Goal: Task Accomplishment & Management: Complete application form

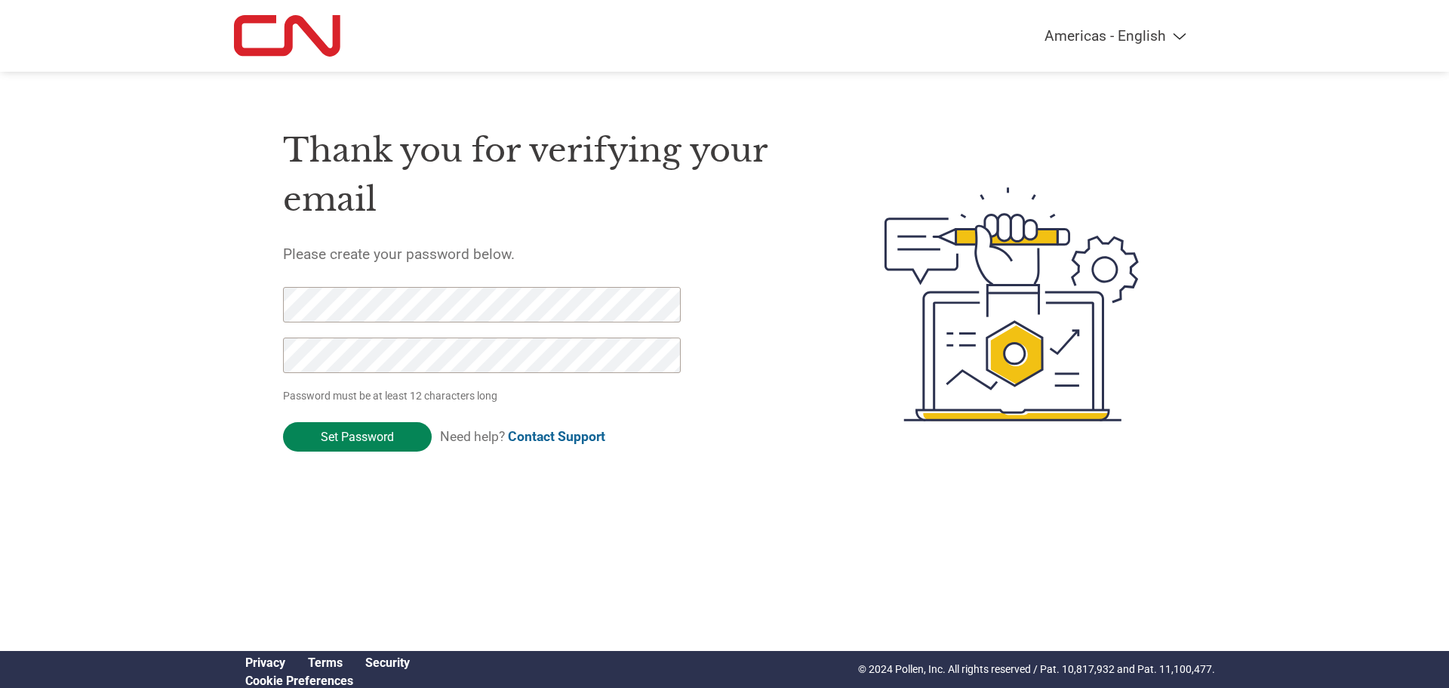
click at [363, 424] on input "Set Password" at bounding box center [357, 436] width 149 height 29
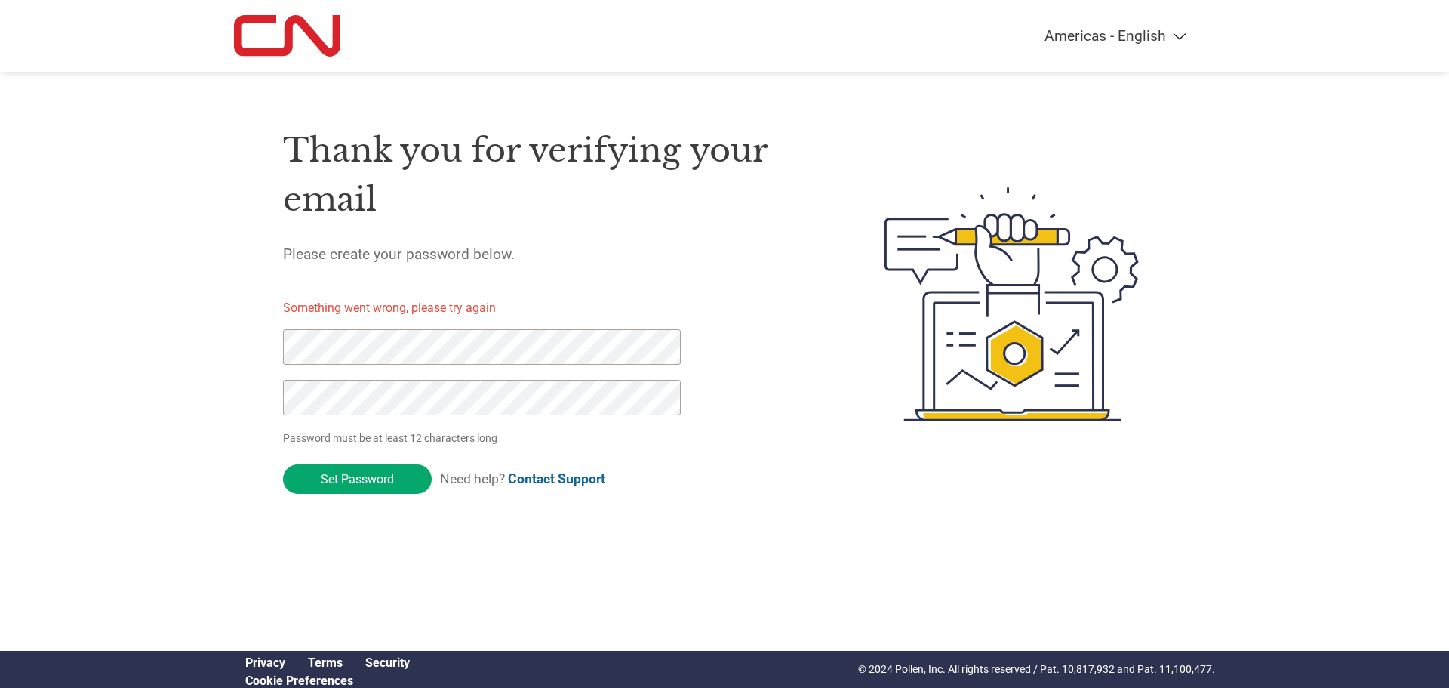
click at [231, 362] on div "Americas - English Américas - Español Américas - Português Amériques - Français…" at bounding box center [724, 244] width 1449 height 488
click at [192, 384] on div "Americas - English Américas - Español Américas - Português Amériques - Français…" at bounding box center [724, 244] width 1449 height 488
click at [359, 481] on input "Set Password" at bounding box center [357, 478] width 149 height 29
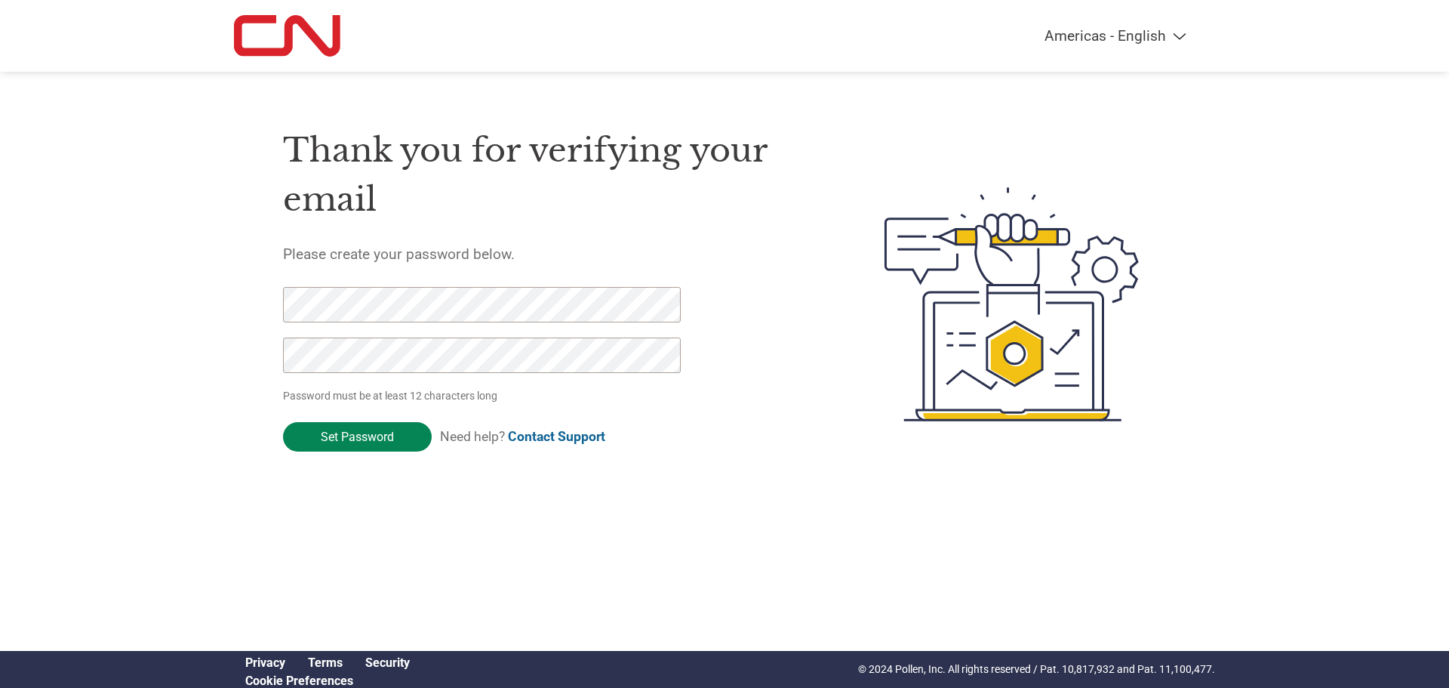
click at [356, 431] on input "Set Password" at bounding box center [357, 436] width 149 height 29
drag, startPoint x: 370, startPoint y: 435, endPoint x: 246, endPoint y: 312, distance: 174.5
click at [246, 312] on div "Thank you for verifying your email Please create your password below. Password …" at bounding box center [724, 304] width 981 height 400
click at [226, 348] on div "Americas - English Américas - Español Américas - Português Amériques - Français…" at bounding box center [724, 244] width 1449 height 488
click at [360, 433] on input "Set Password" at bounding box center [357, 436] width 149 height 29
